Goal: Transaction & Acquisition: Purchase product/service

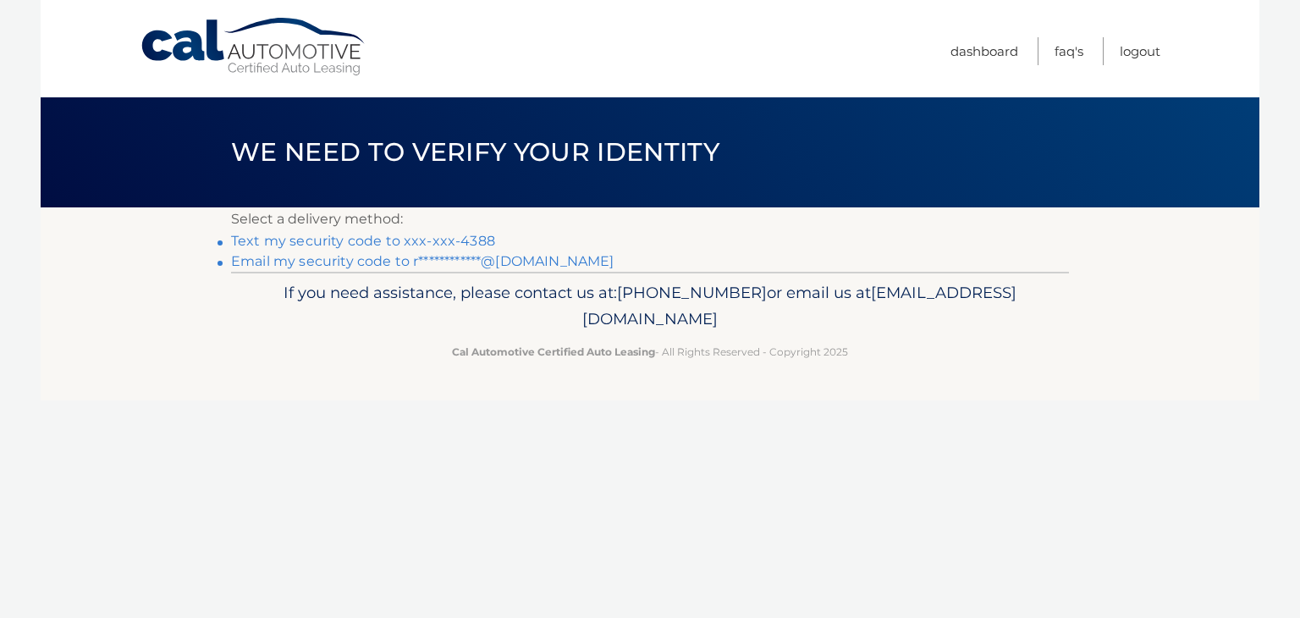
click at [333, 233] on link "Text my security code to xxx-xxx-4388" at bounding box center [363, 241] width 264 height 16
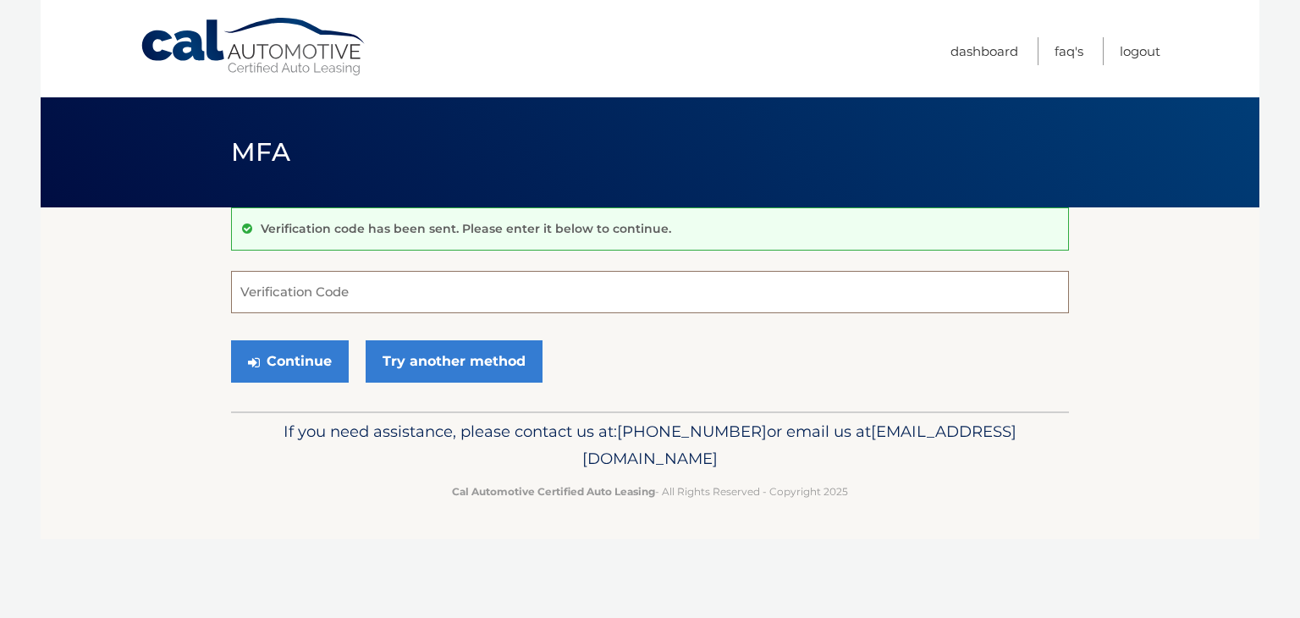
click at [263, 301] on input "Verification Code" at bounding box center [650, 292] width 838 height 42
type input "869080"
click at [279, 347] on button "Continue" at bounding box center [290, 361] width 118 height 42
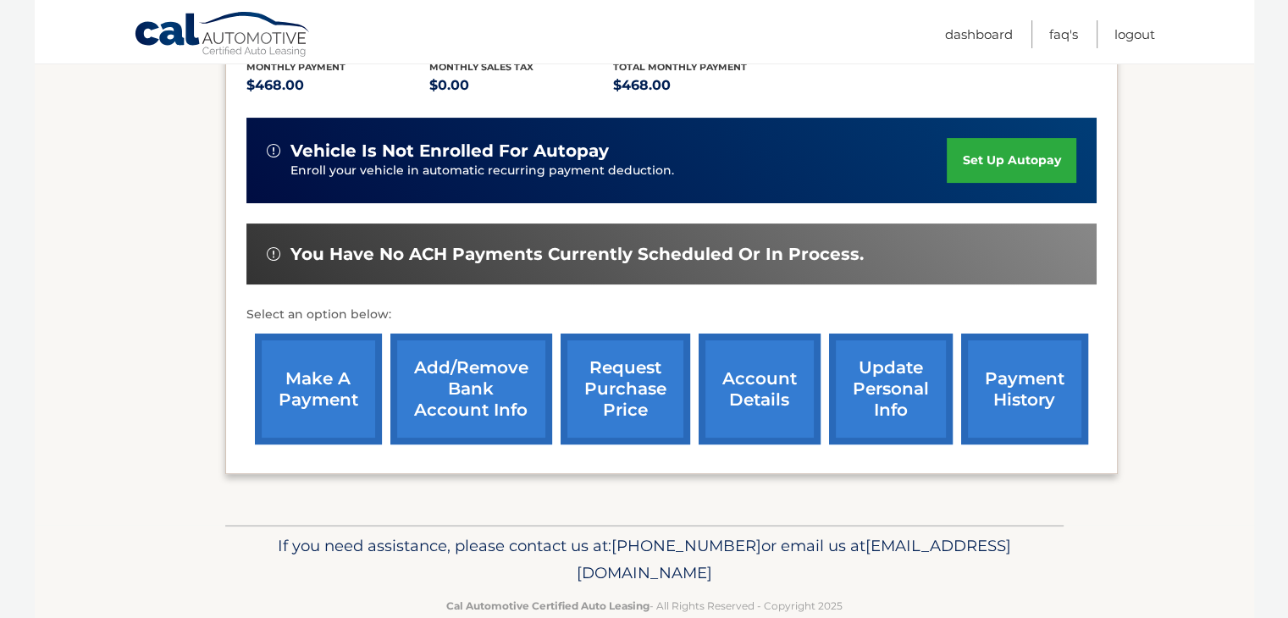
scroll to position [406, 0]
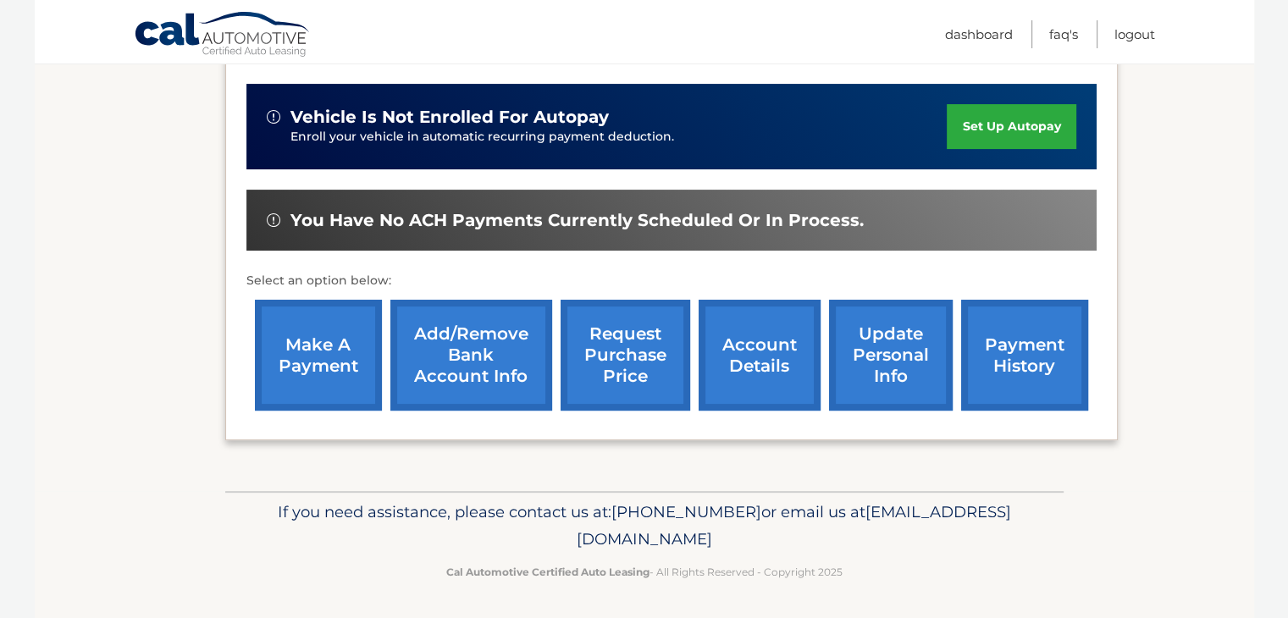
click at [326, 369] on link "make a payment" at bounding box center [318, 355] width 127 height 111
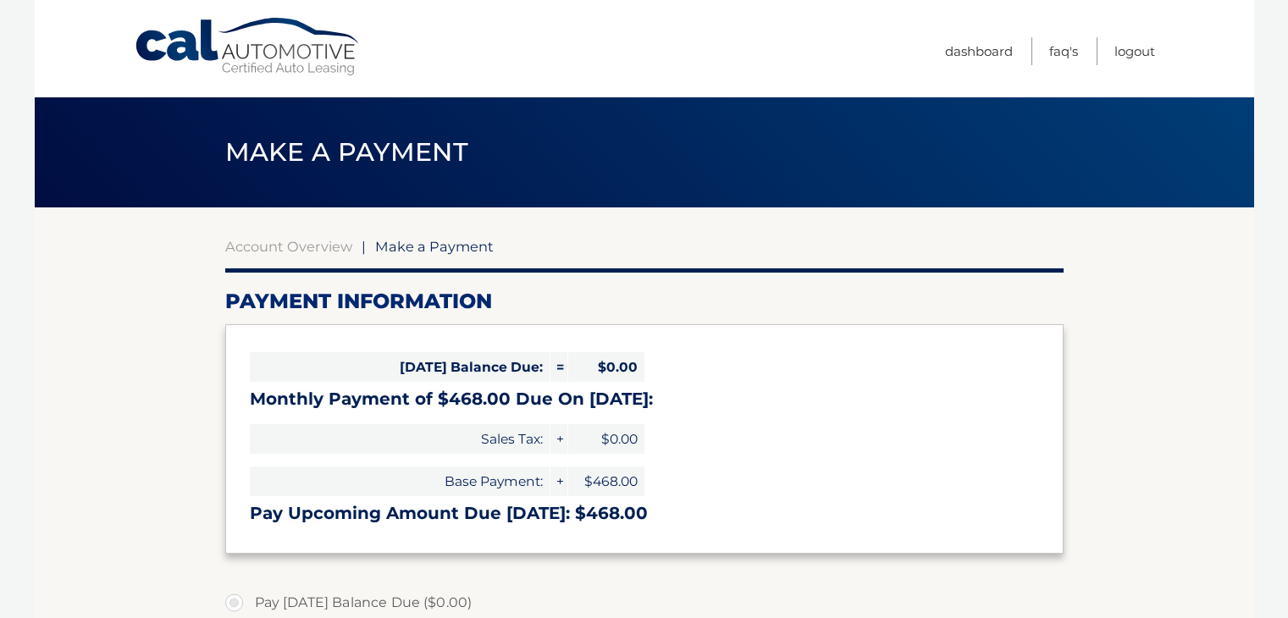
select select "YmRiNmFkZGEtZmIxMy00OWMzLTljOTEtYTAyMzJiYWQ1ZDlm"
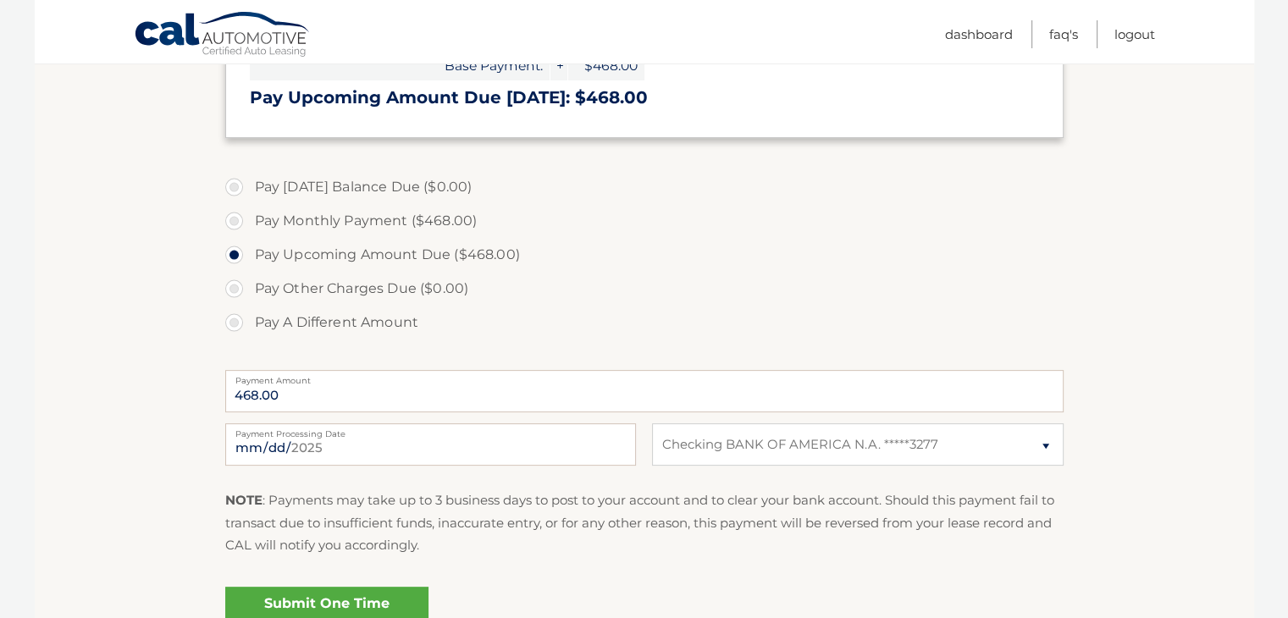
scroll to position [423, 0]
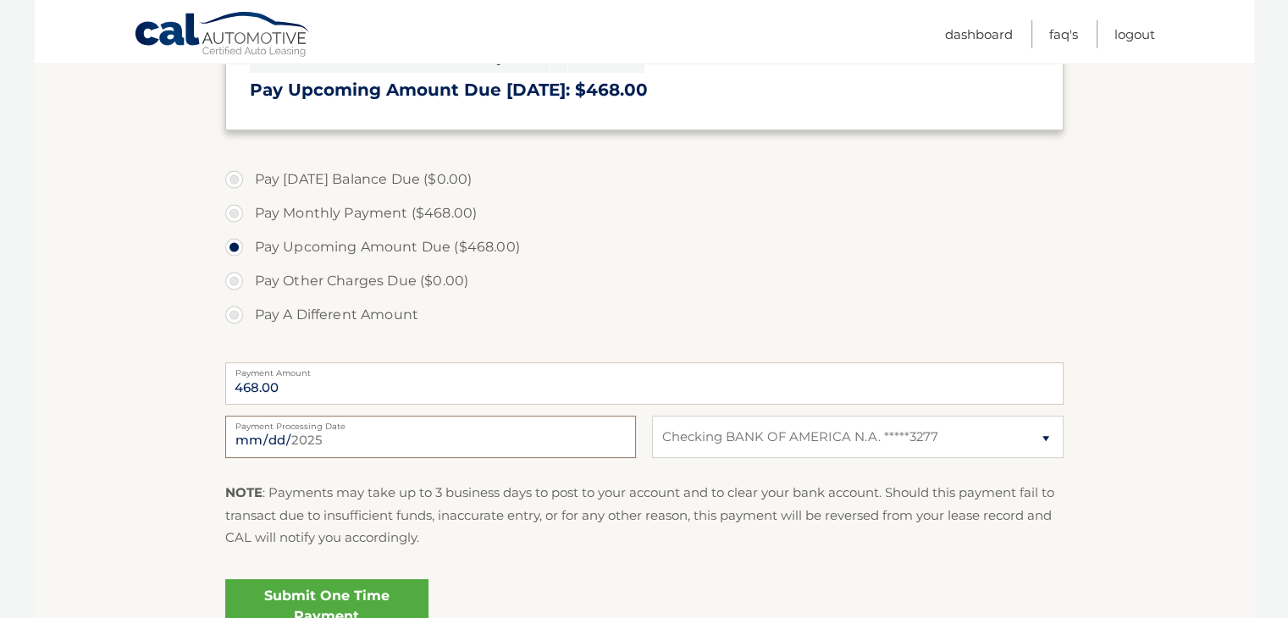
click at [325, 443] on input "2025-09-08" at bounding box center [430, 437] width 411 height 42
type input "2025-09-11"
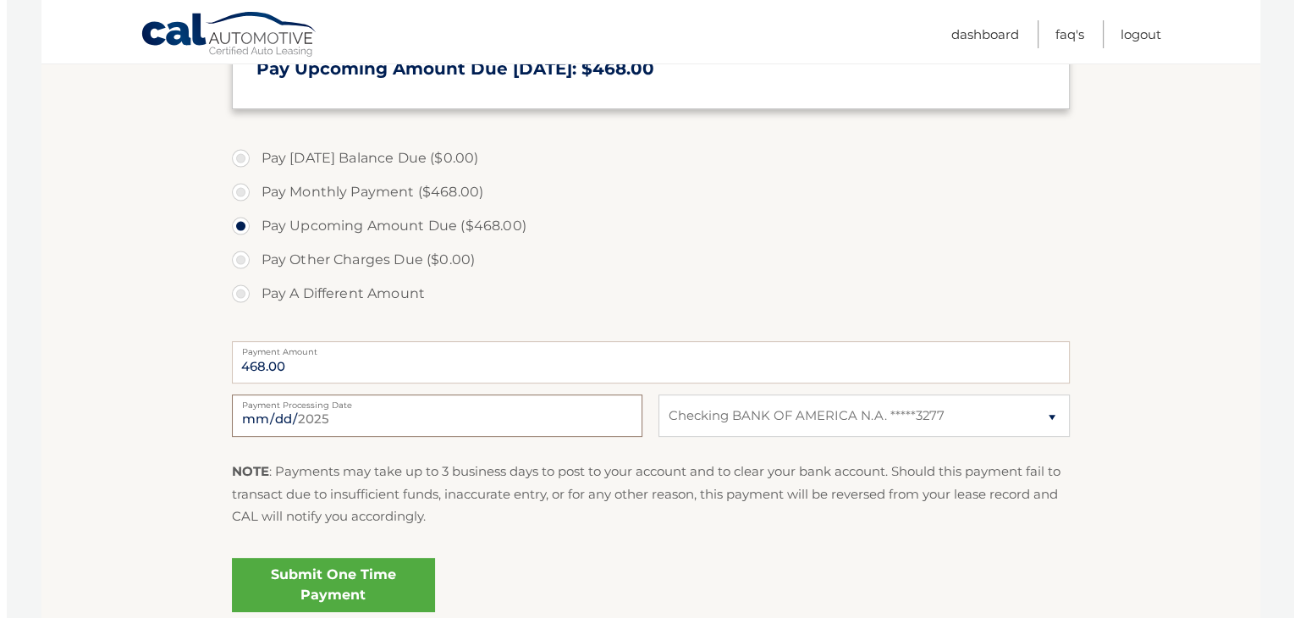
scroll to position [508, 0]
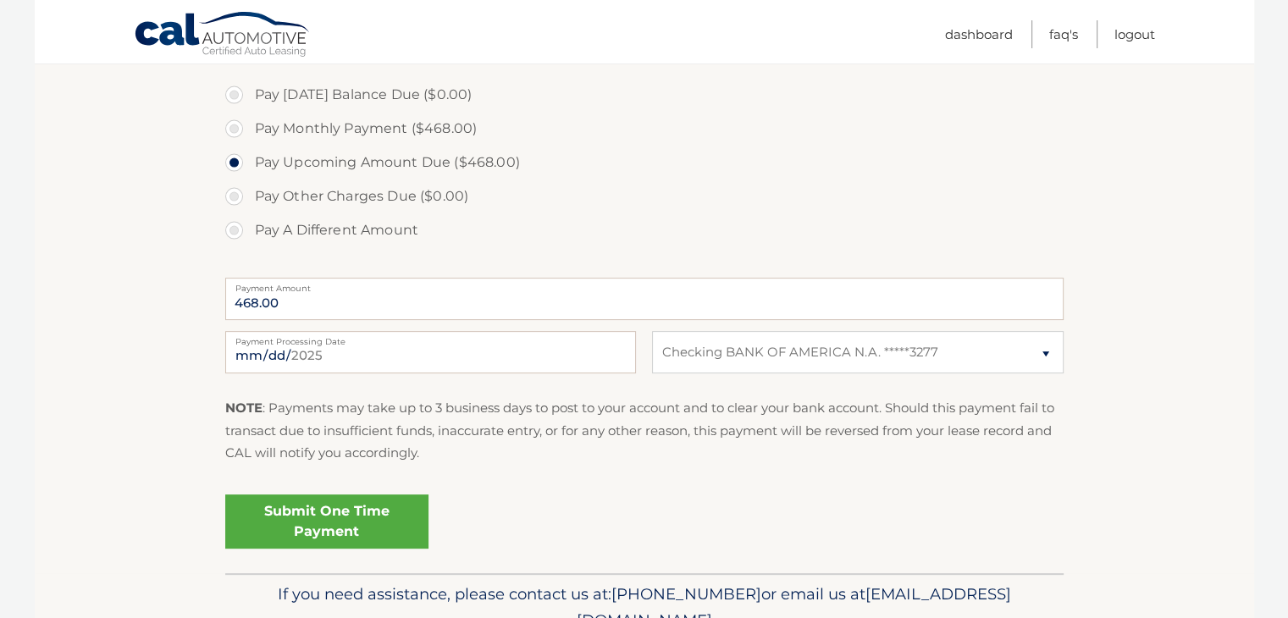
click at [315, 521] on link "Submit One Time Payment" at bounding box center [326, 521] width 203 height 54
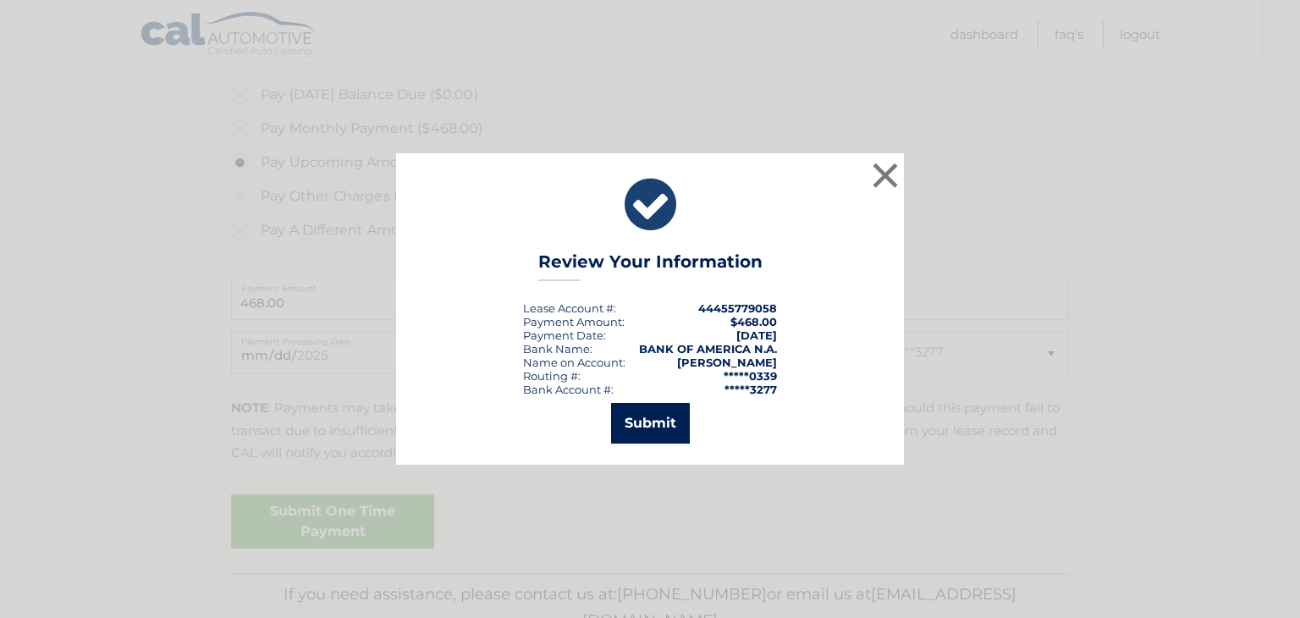
click at [637, 422] on button "Submit" at bounding box center [650, 423] width 79 height 41
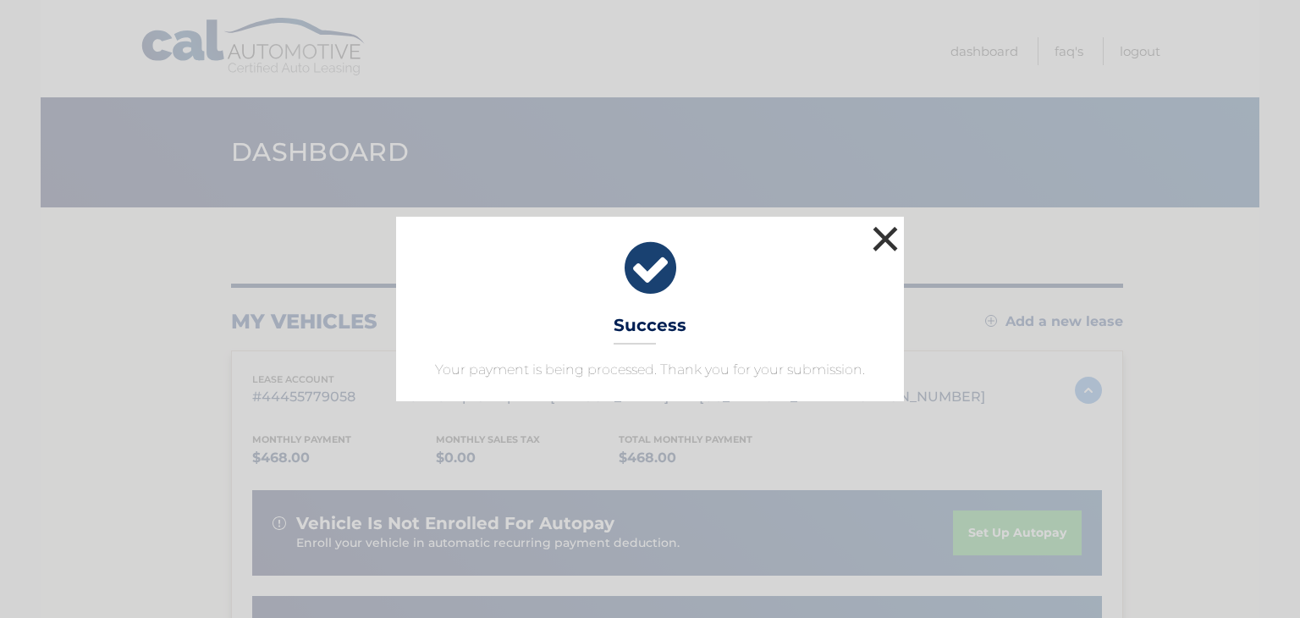
click at [881, 239] on button "×" at bounding box center [886, 239] width 34 height 34
